Goal: Task Accomplishment & Management: Use online tool/utility

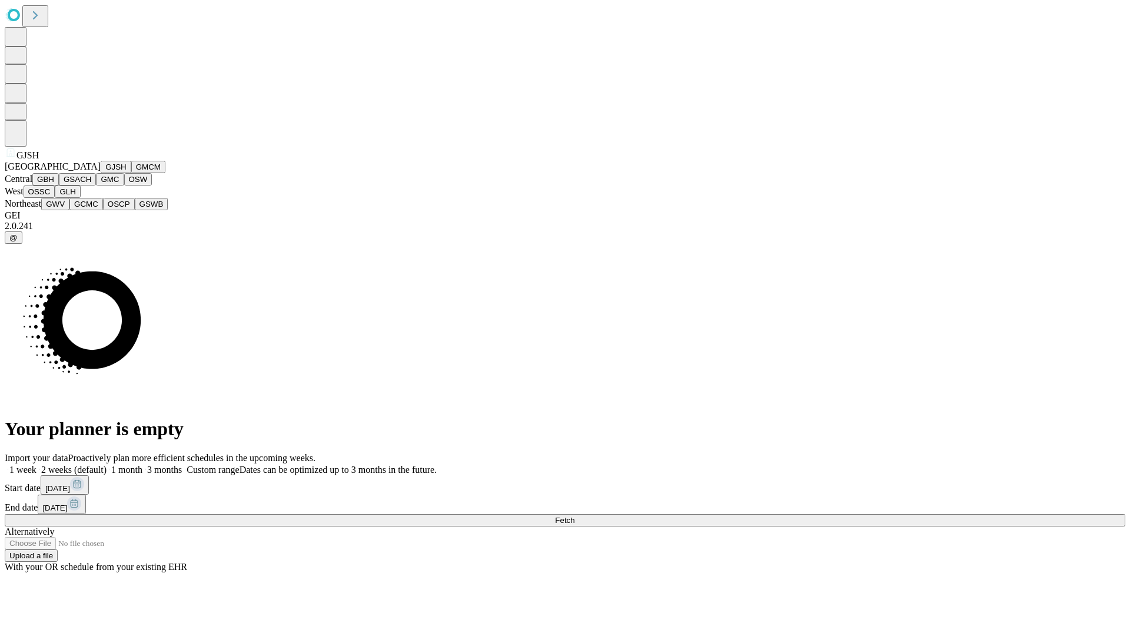
click at [101, 173] on button "GJSH" at bounding box center [116, 167] width 31 height 12
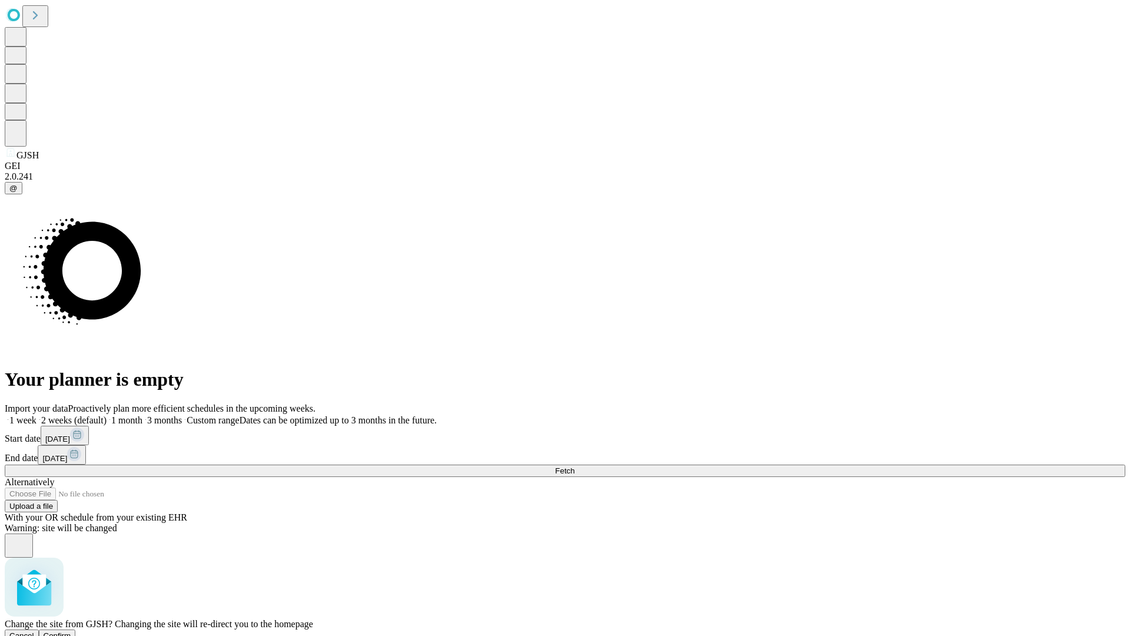
click at [71, 631] on span "Confirm" at bounding box center [58, 635] width 28 height 9
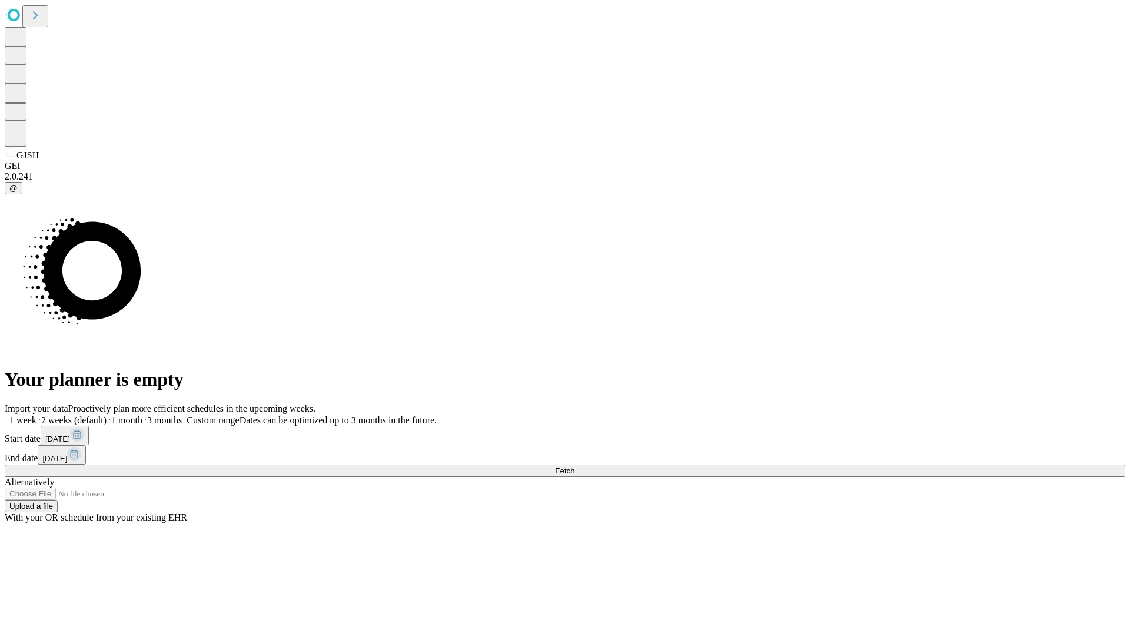
click at [36, 415] on label "1 week" at bounding box center [21, 420] width 32 height 10
click at [574, 466] on span "Fetch" at bounding box center [564, 470] width 19 height 9
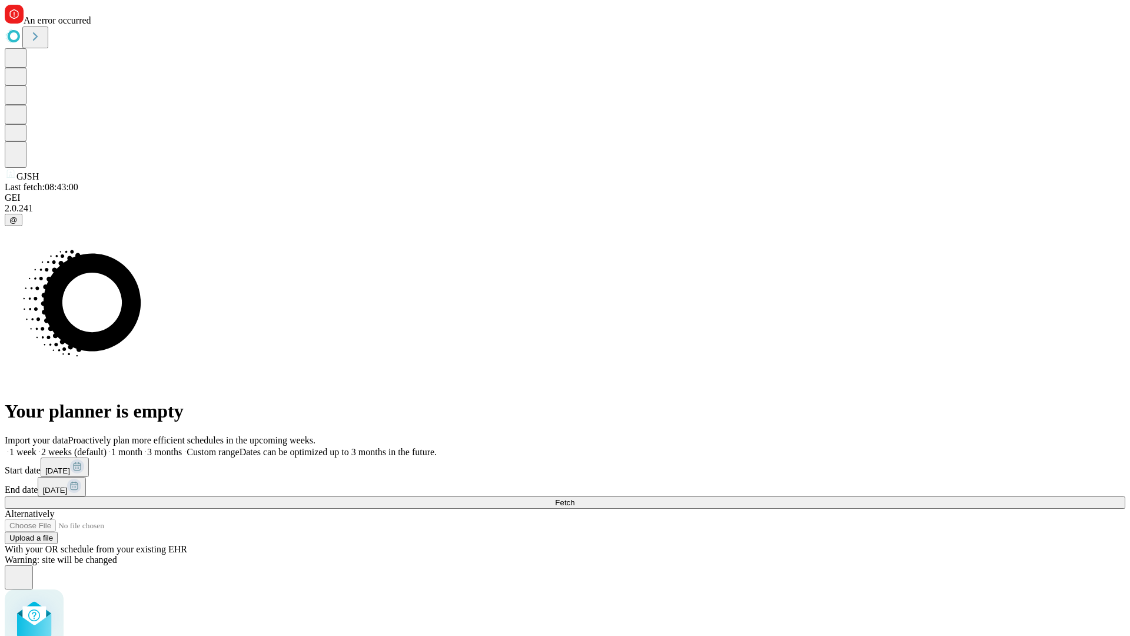
click at [36, 447] on label "1 week" at bounding box center [21, 452] width 32 height 10
click at [574, 498] on span "Fetch" at bounding box center [564, 502] width 19 height 9
click at [36, 447] on label "1 week" at bounding box center [21, 452] width 32 height 10
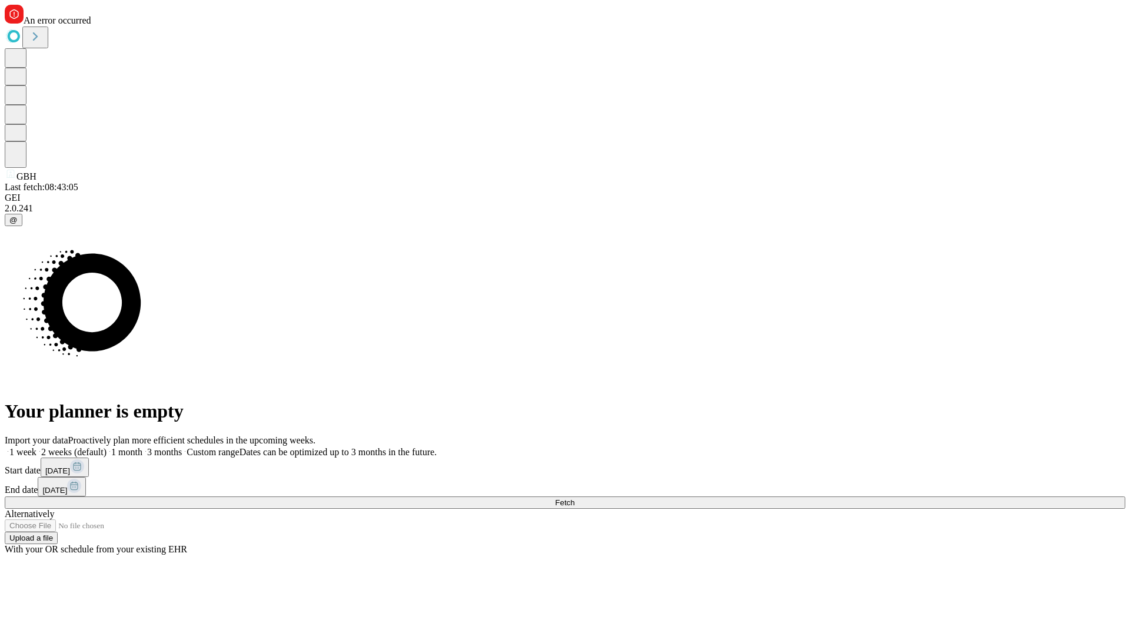
click at [574, 498] on span "Fetch" at bounding box center [564, 502] width 19 height 9
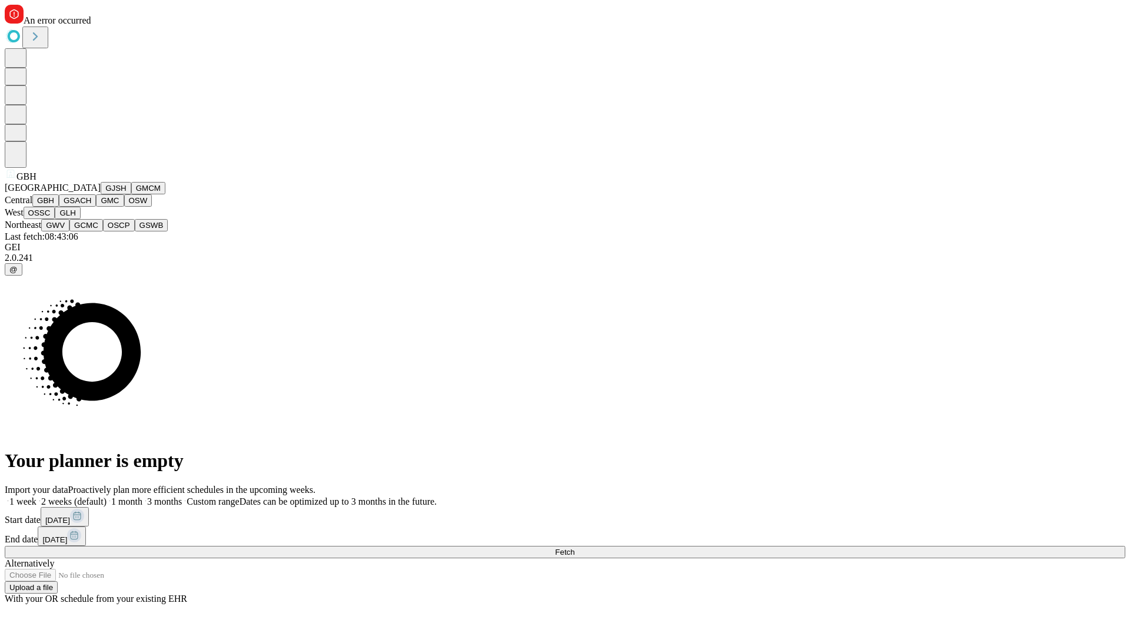
click at [91, 207] on button "GSACH" at bounding box center [77, 200] width 37 height 12
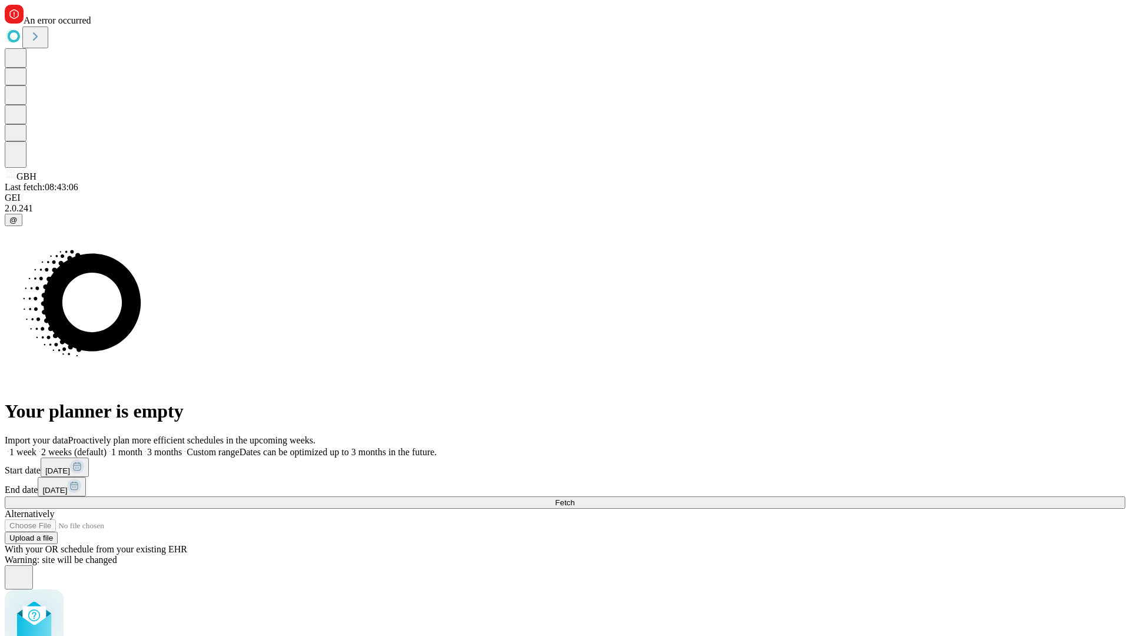
click at [36, 447] on label "1 week" at bounding box center [21, 452] width 32 height 10
click at [574, 498] on span "Fetch" at bounding box center [564, 502] width 19 height 9
click at [36, 447] on label "1 week" at bounding box center [21, 452] width 32 height 10
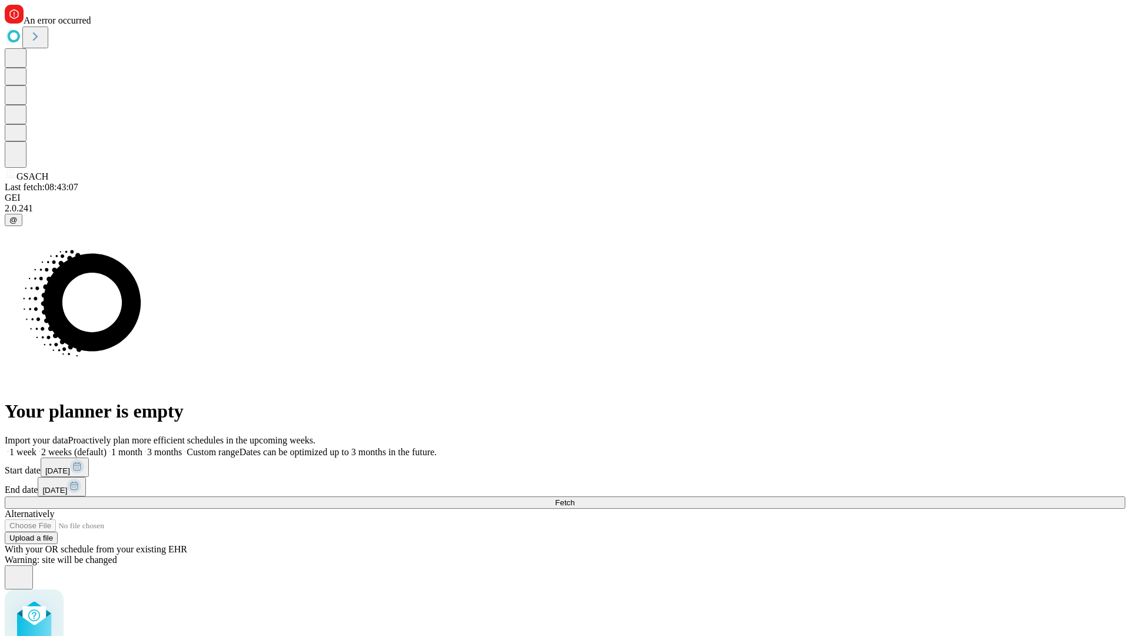
click at [574, 498] on span "Fetch" at bounding box center [564, 502] width 19 height 9
click at [36, 447] on label "1 week" at bounding box center [21, 452] width 32 height 10
click at [574, 498] on span "Fetch" at bounding box center [564, 502] width 19 height 9
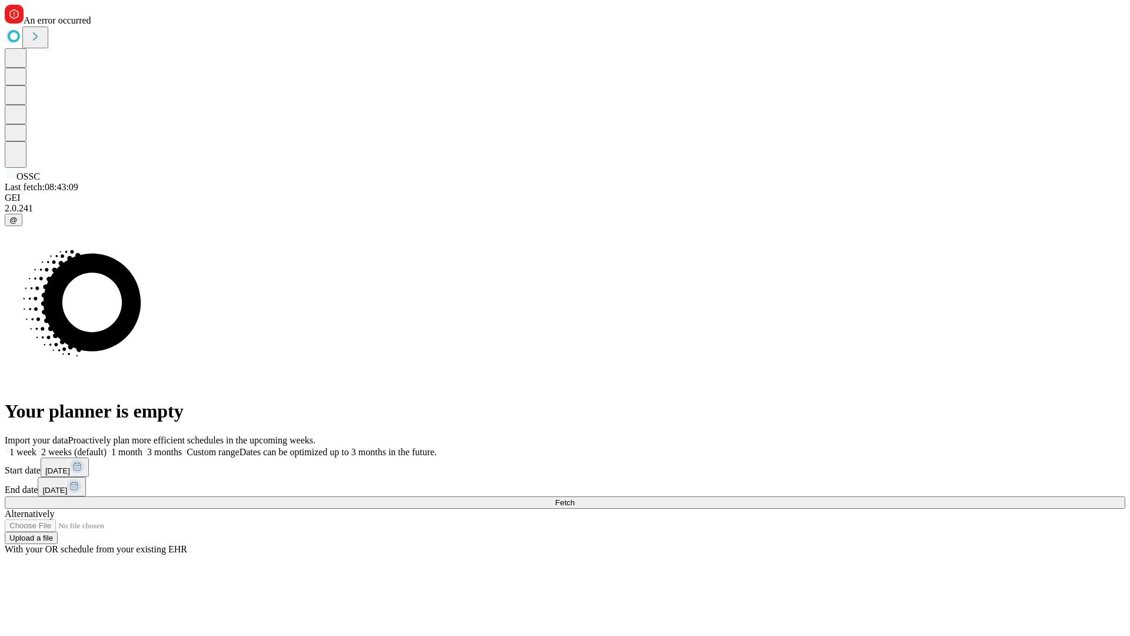
click at [36, 447] on label "1 week" at bounding box center [21, 452] width 32 height 10
click at [574, 498] on span "Fetch" at bounding box center [564, 502] width 19 height 9
click at [36, 447] on label "1 week" at bounding box center [21, 452] width 32 height 10
click at [574, 498] on span "Fetch" at bounding box center [564, 502] width 19 height 9
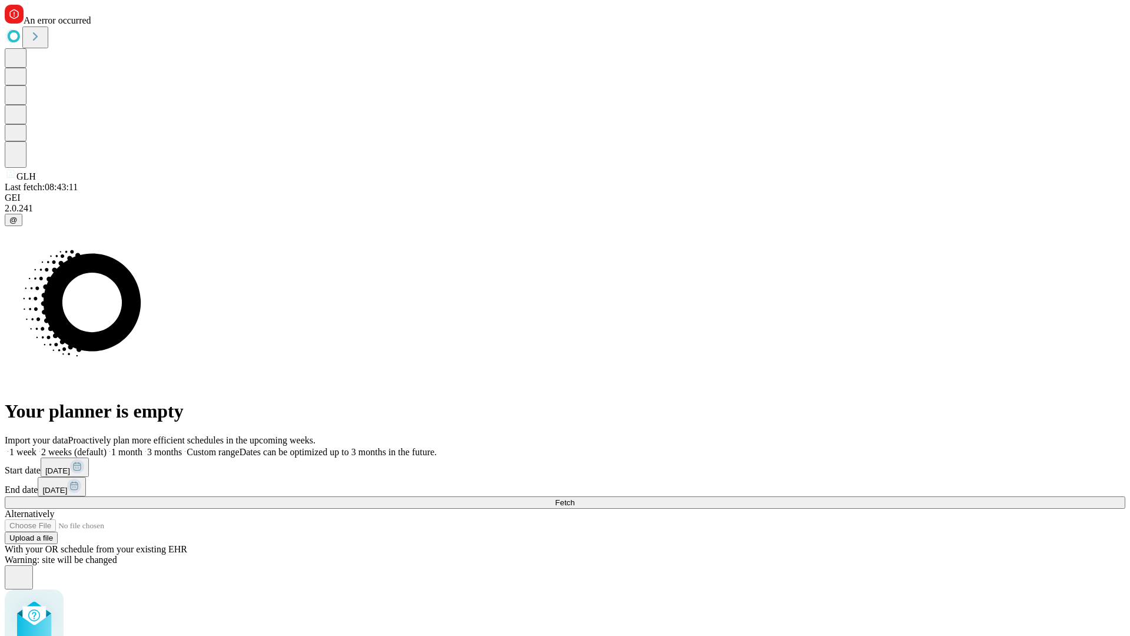
click at [36, 447] on label "1 week" at bounding box center [21, 452] width 32 height 10
click at [574, 498] on span "Fetch" at bounding box center [564, 502] width 19 height 9
click at [36, 447] on label "1 week" at bounding box center [21, 452] width 32 height 10
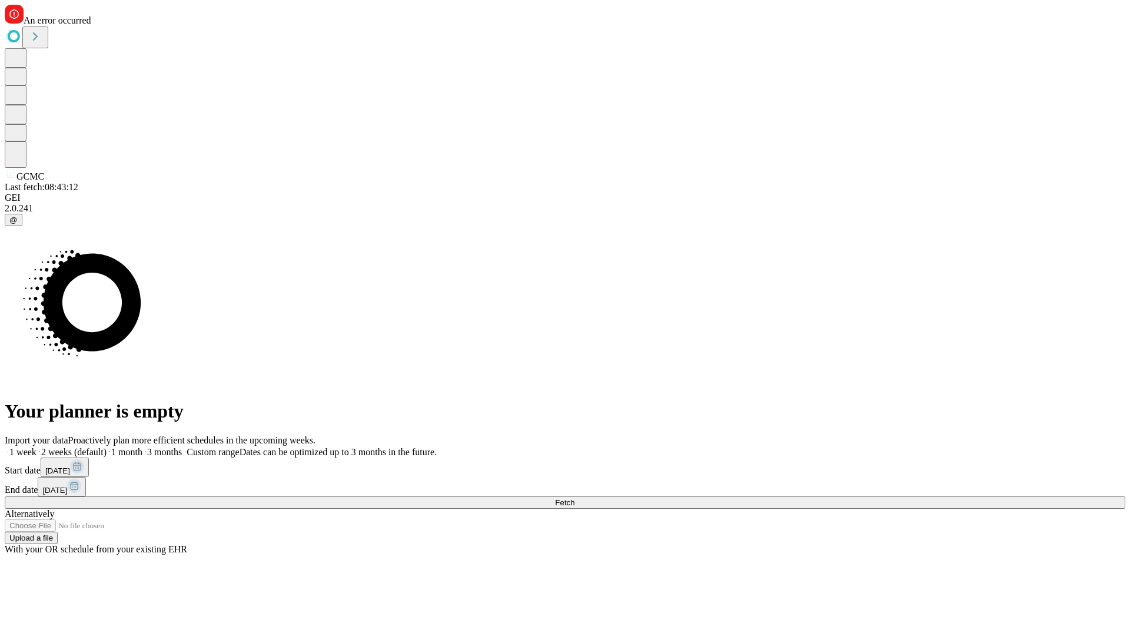
click at [574, 498] on span "Fetch" at bounding box center [564, 502] width 19 height 9
click at [36, 447] on label "1 week" at bounding box center [21, 452] width 32 height 10
click at [574, 498] on span "Fetch" at bounding box center [564, 502] width 19 height 9
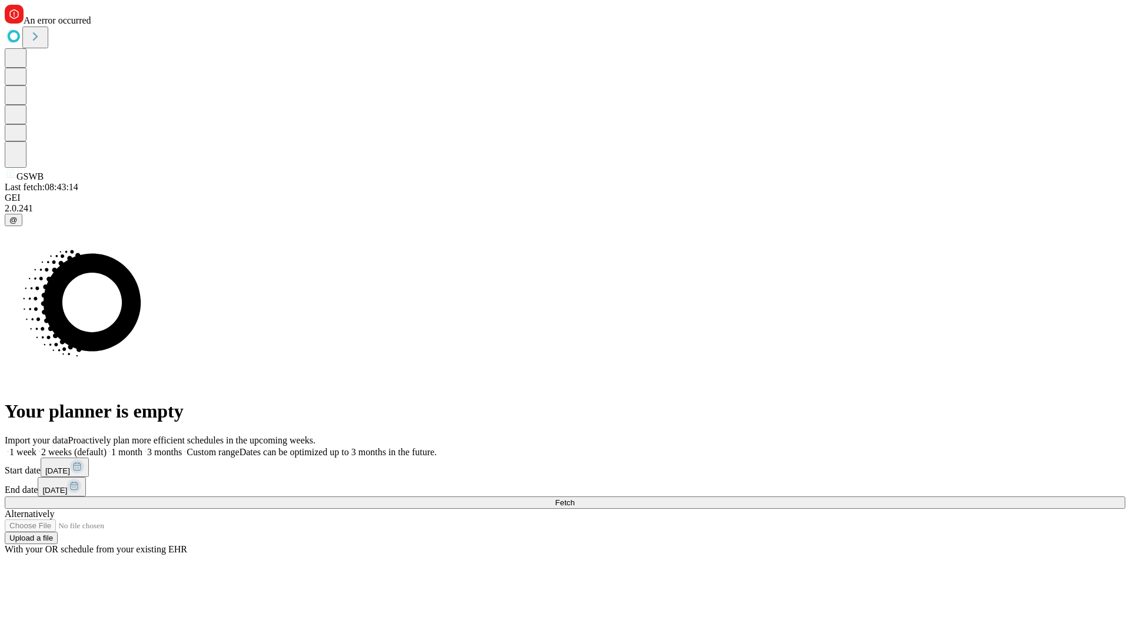
click at [36, 447] on label "1 week" at bounding box center [21, 452] width 32 height 10
click at [574, 498] on span "Fetch" at bounding box center [564, 502] width 19 height 9
